Goal: Find specific page/section: Find specific page/section

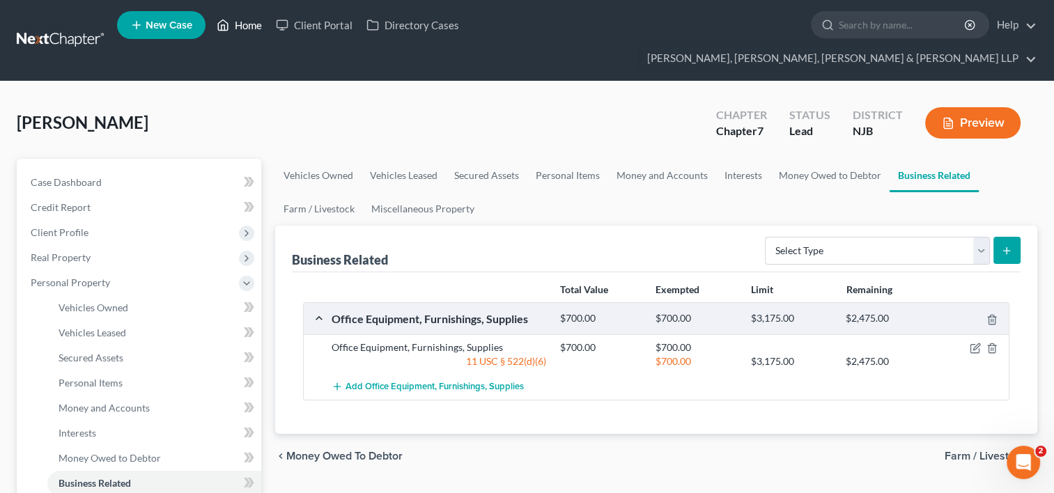
click at [247, 26] on link "Home" at bounding box center [239, 25] width 59 height 25
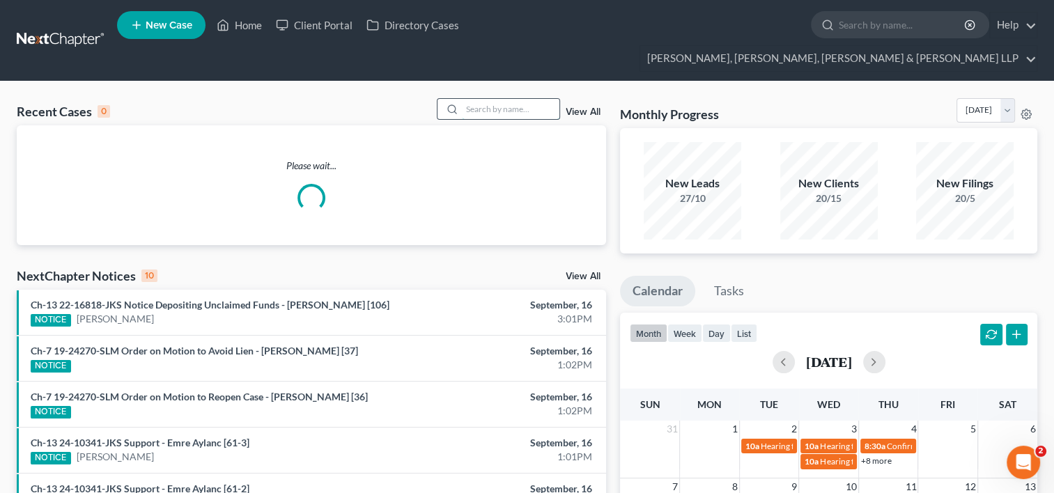
drag, startPoint x: 541, startPoint y: 83, endPoint x: 531, endPoint y: 86, distance: 9.7
click at [540, 99] on input "search" at bounding box center [511, 109] width 98 height 20
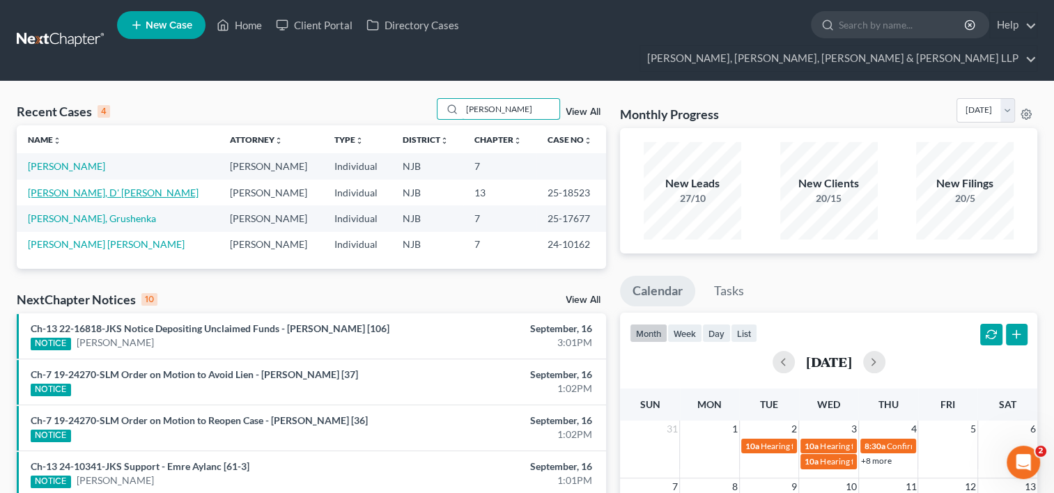
type input "[PERSON_NAME]"
click at [97, 187] on link "[PERSON_NAME], D' [PERSON_NAME]" at bounding box center [113, 193] width 171 height 12
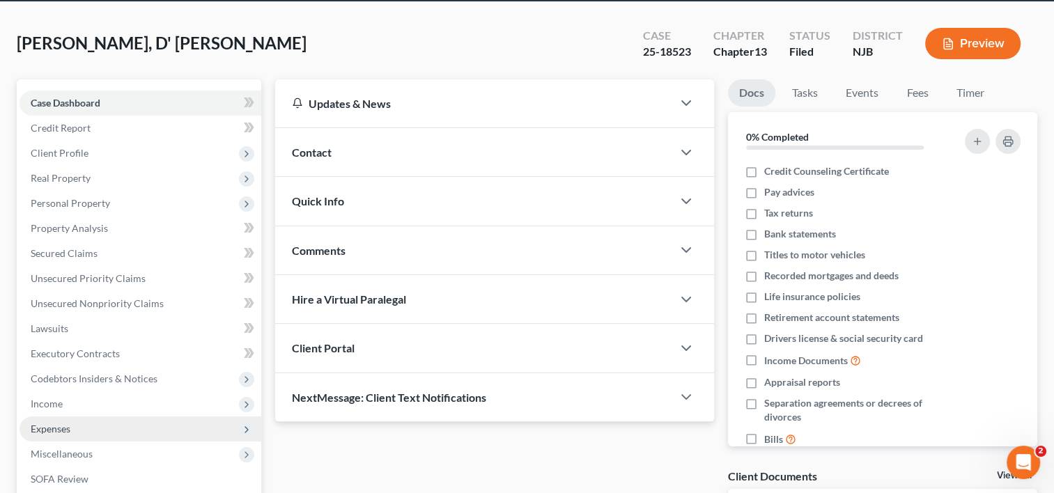
scroll to position [139, 0]
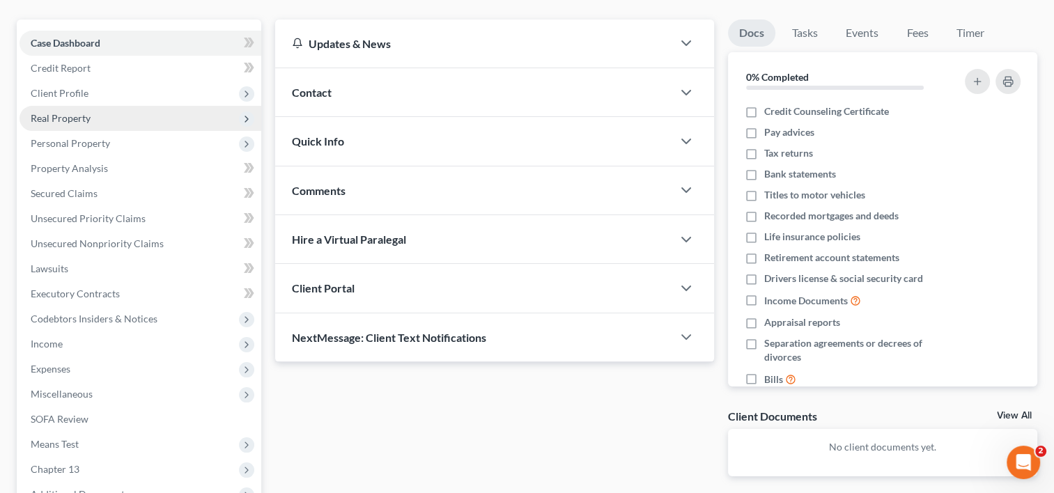
click at [86, 112] on span "Real Property" at bounding box center [61, 118] width 60 height 12
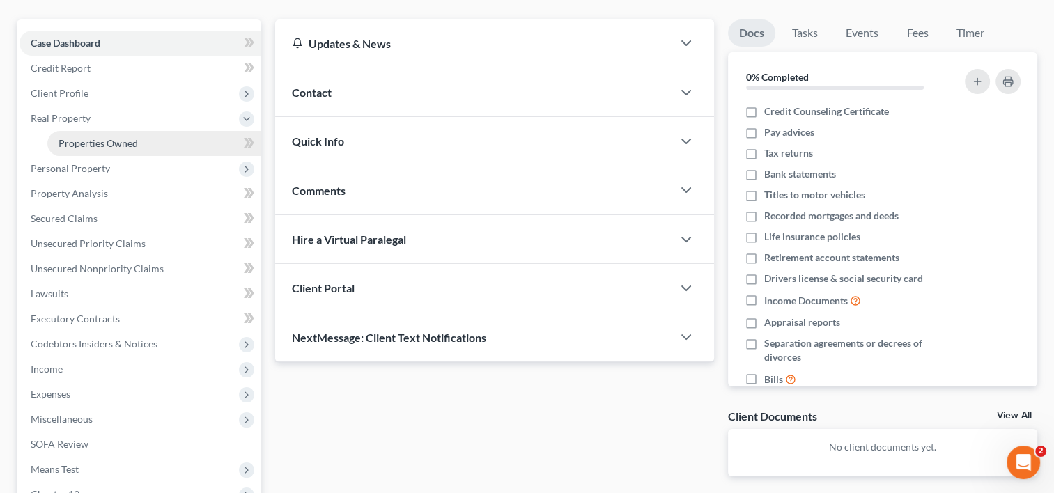
click at [93, 137] on span "Properties Owned" at bounding box center [98, 143] width 79 height 12
